Goal: Transaction & Acquisition: Subscribe to service/newsletter

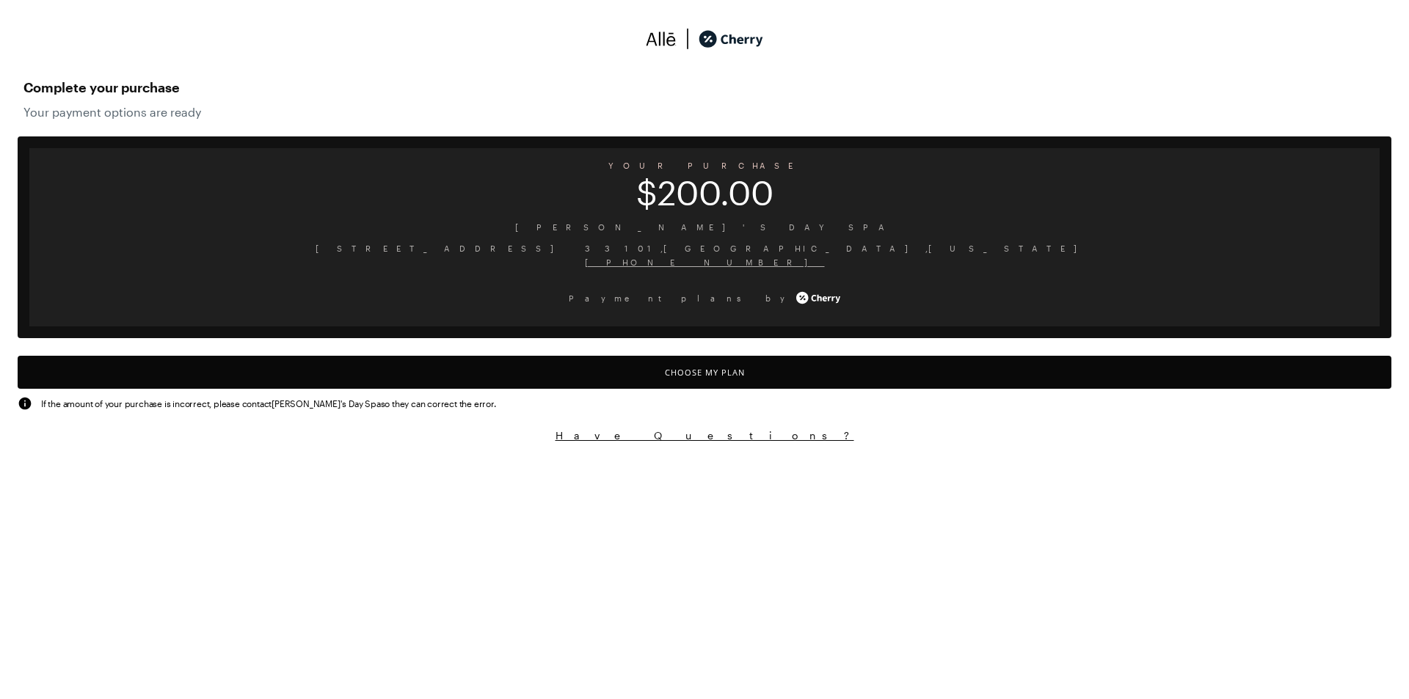
click at [841, 363] on button "Choose My Plan" at bounding box center [705, 372] width 1374 height 33
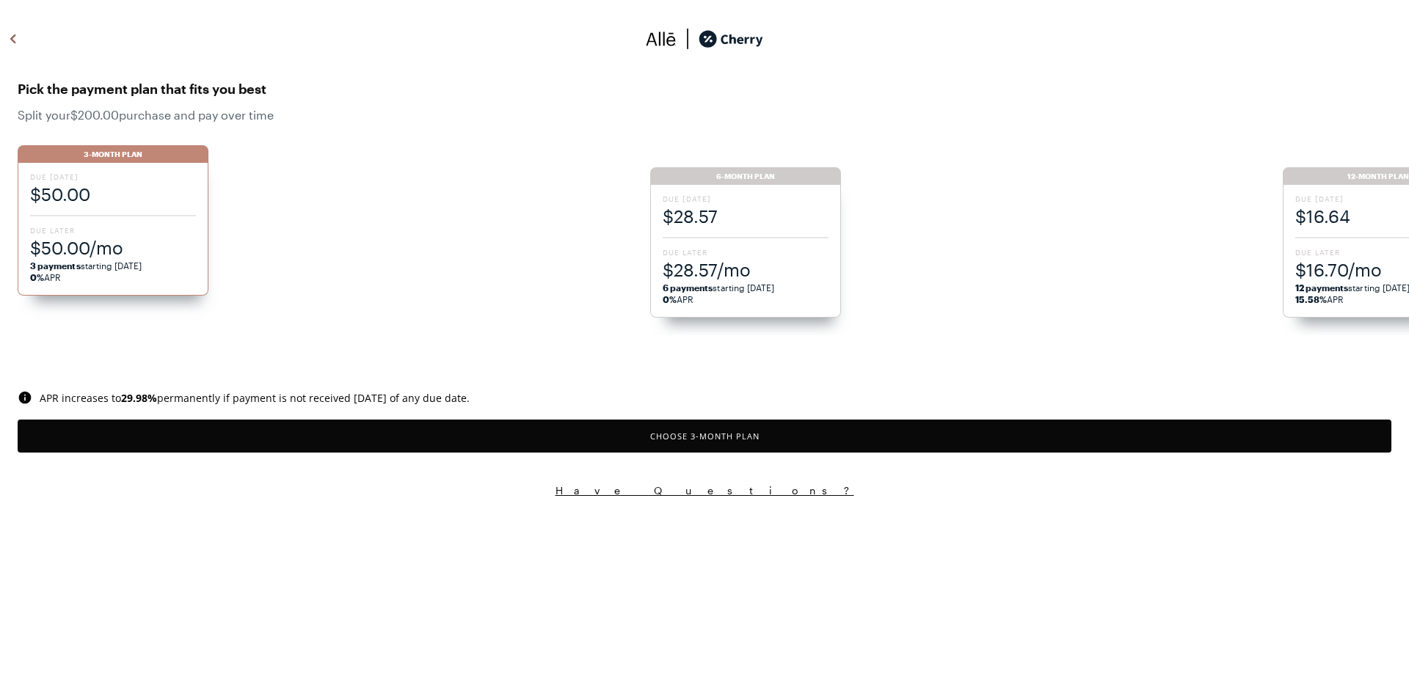
click at [735, 244] on ul "3-Month Plan Due [DATE] $50.00 Due Later $50.00/mo 3 payments starting [DATE] 0…" at bounding box center [714, 233] width 1392 height 205
click at [719, 437] on button "Choose 3 -Month Plan" at bounding box center [705, 436] width 1374 height 33
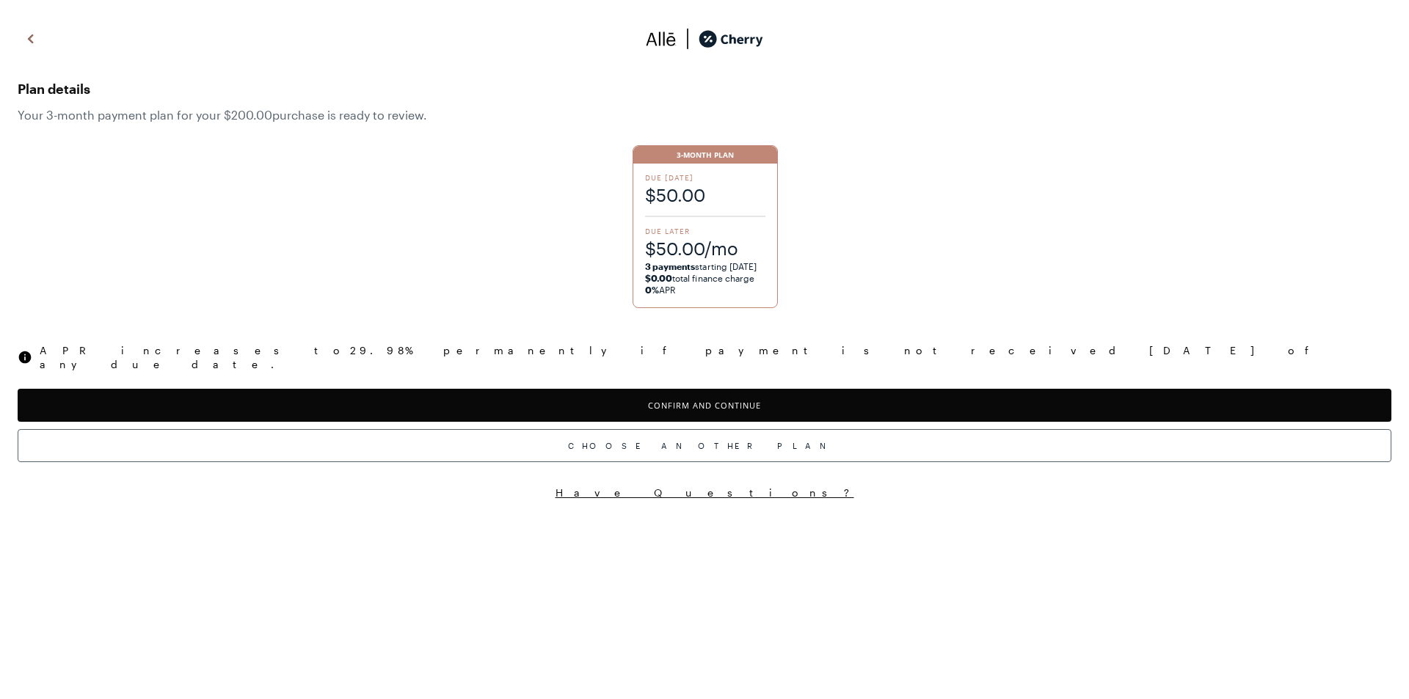
click at [724, 399] on button "Confirm and Continue" at bounding box center [705, 405] width 1374 height 33
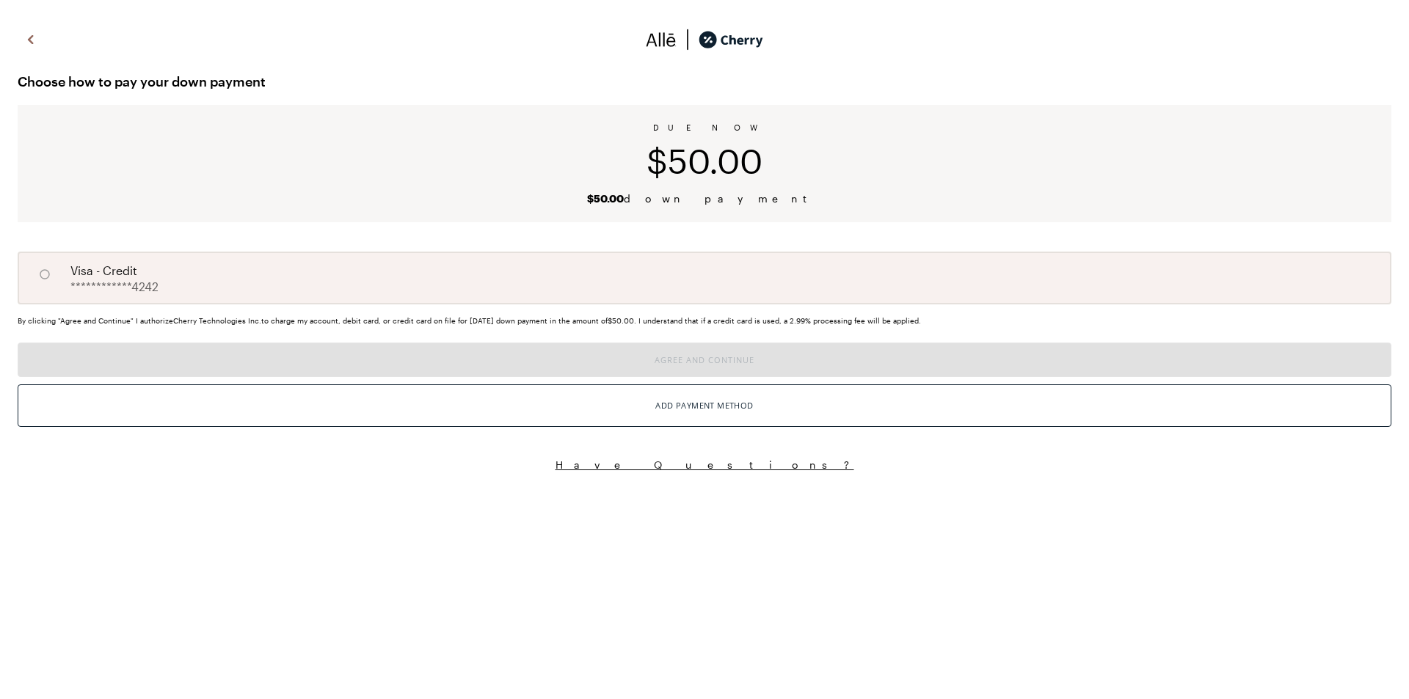
click at [702, 285] on div "**********" at bounding box center [705, 278] width 1374 height 53
radio input "true"
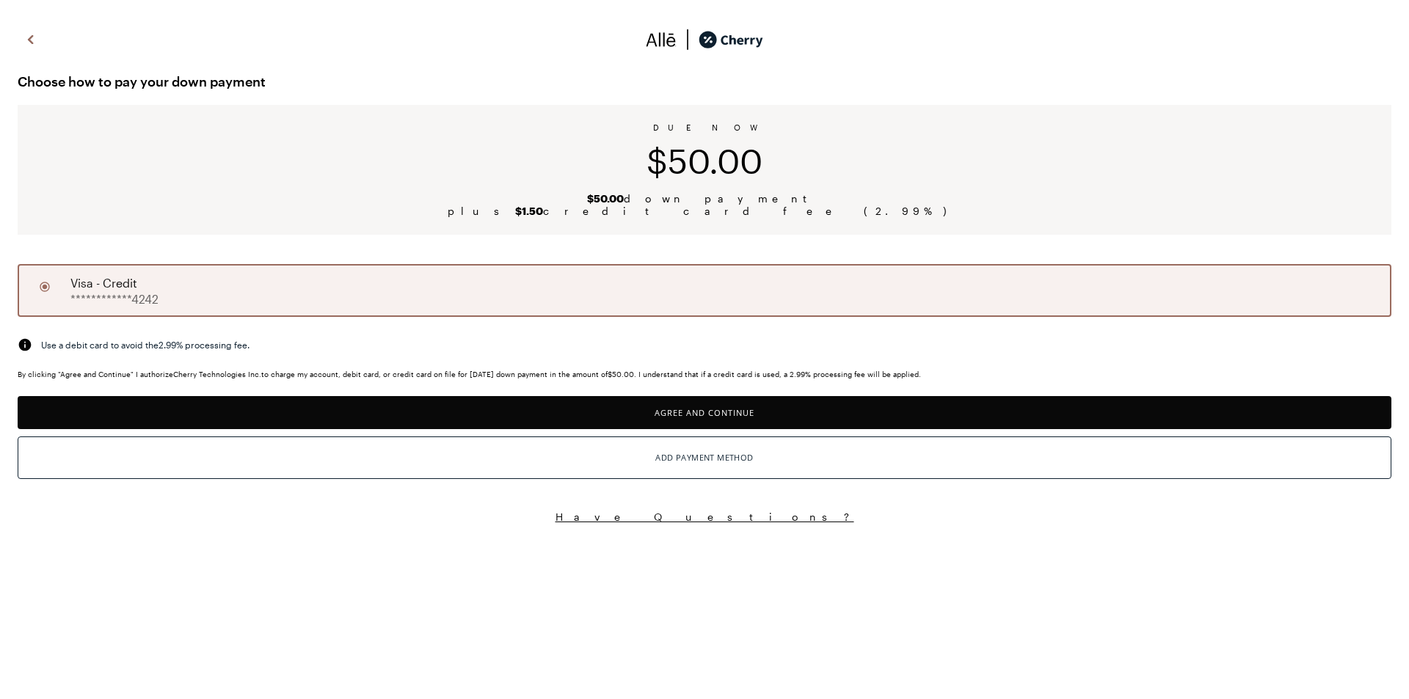
click at [716, 423] on button "Agree and Continue" at bounding box center [705, 412] width 1374 height 33
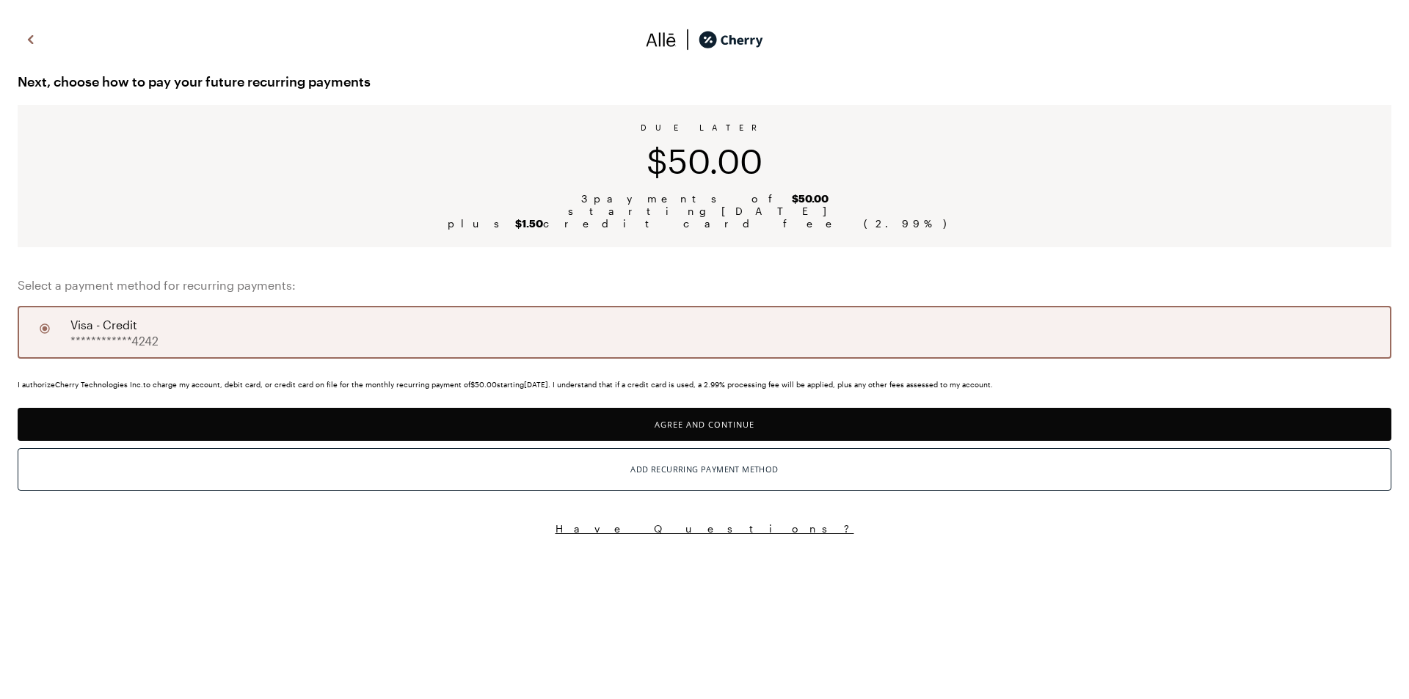
click at [690, 428] on button "Agree and Continue" at bounding box center [705, 424] width 1374 height 33
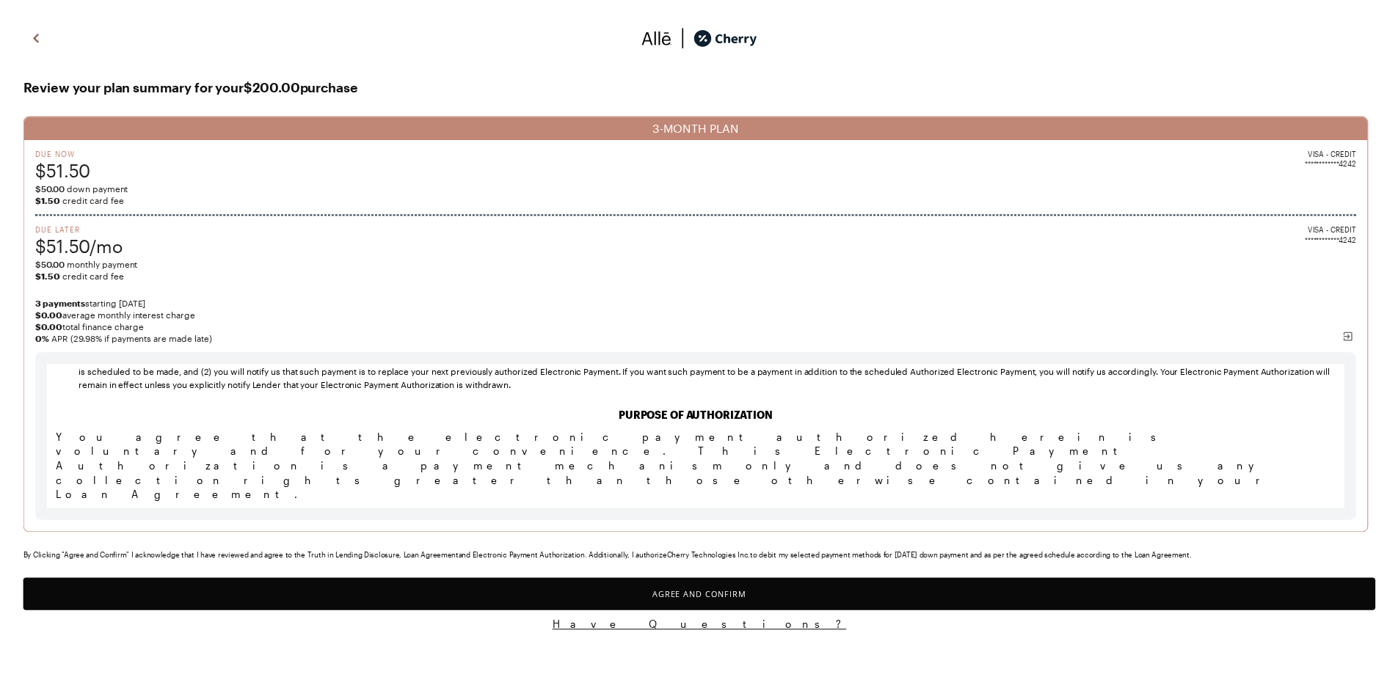
scroll to position [6389, 0]
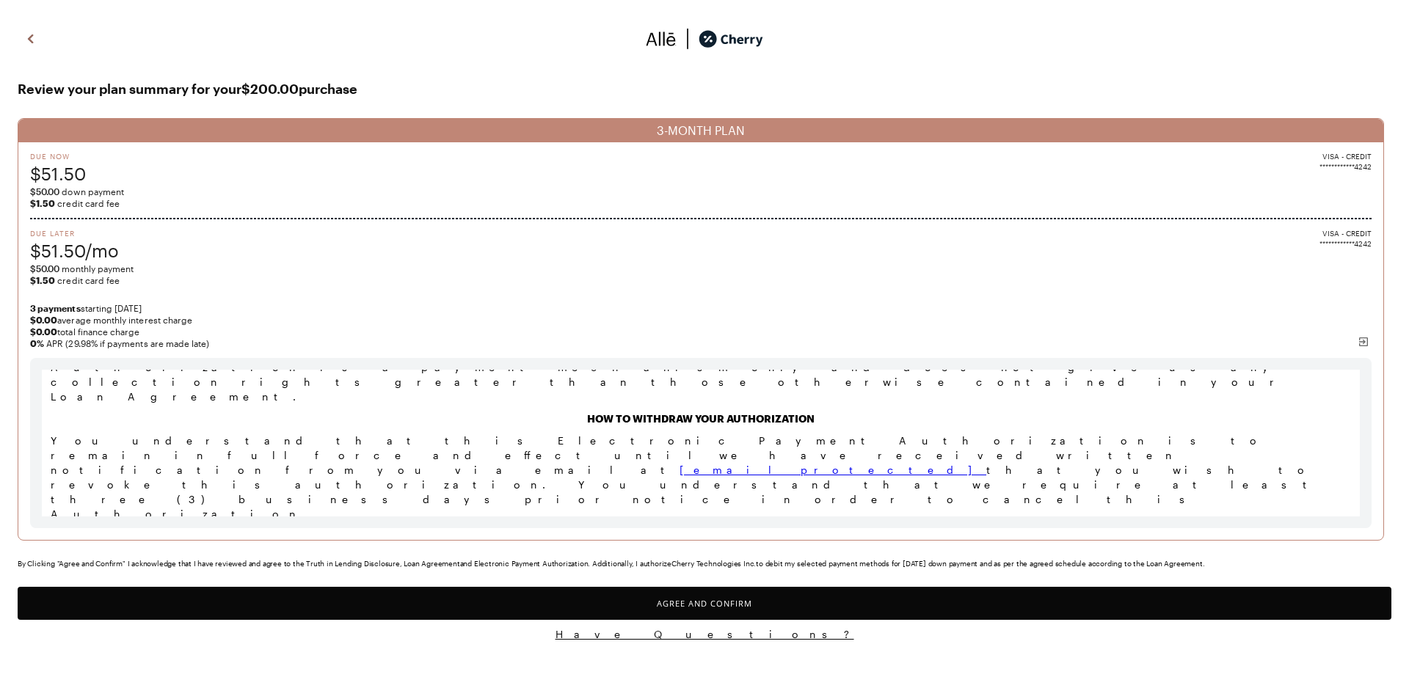
click at [820, 600] on button "Agree and Confirm" at bounding box center [705, 603] width 1374 height 33
